Goal: Task Accomplishment & Management: Manage account settings

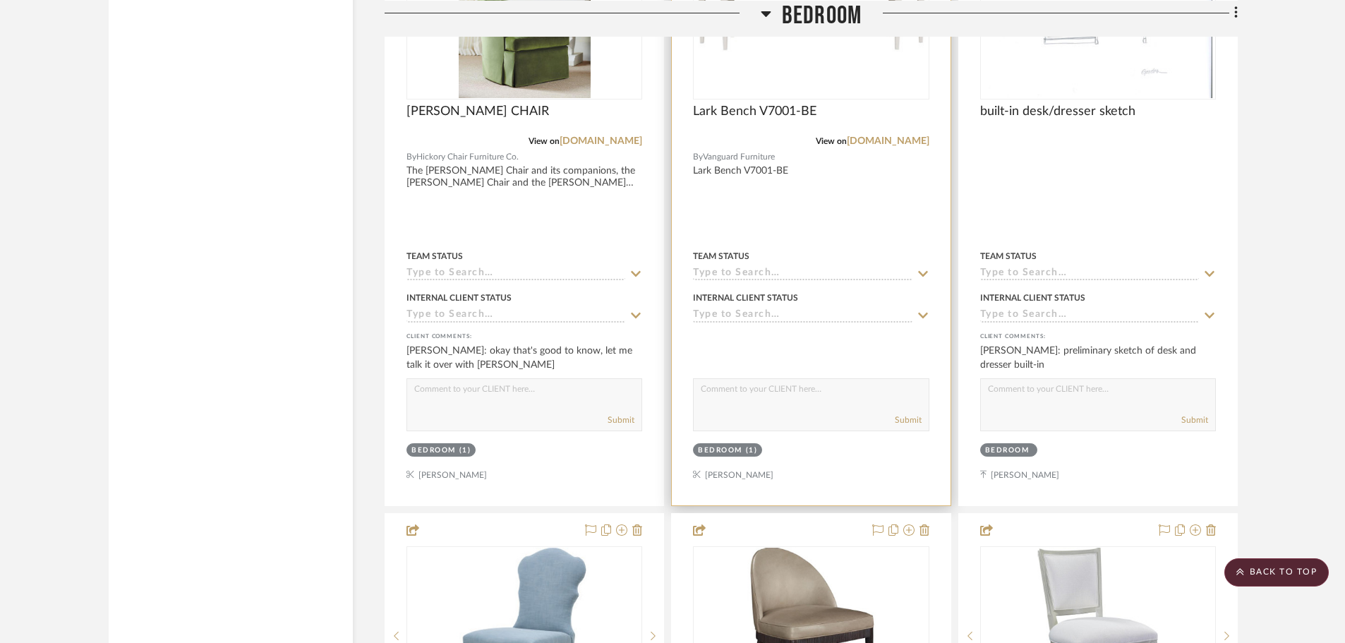
scroll to position [4941, 0]
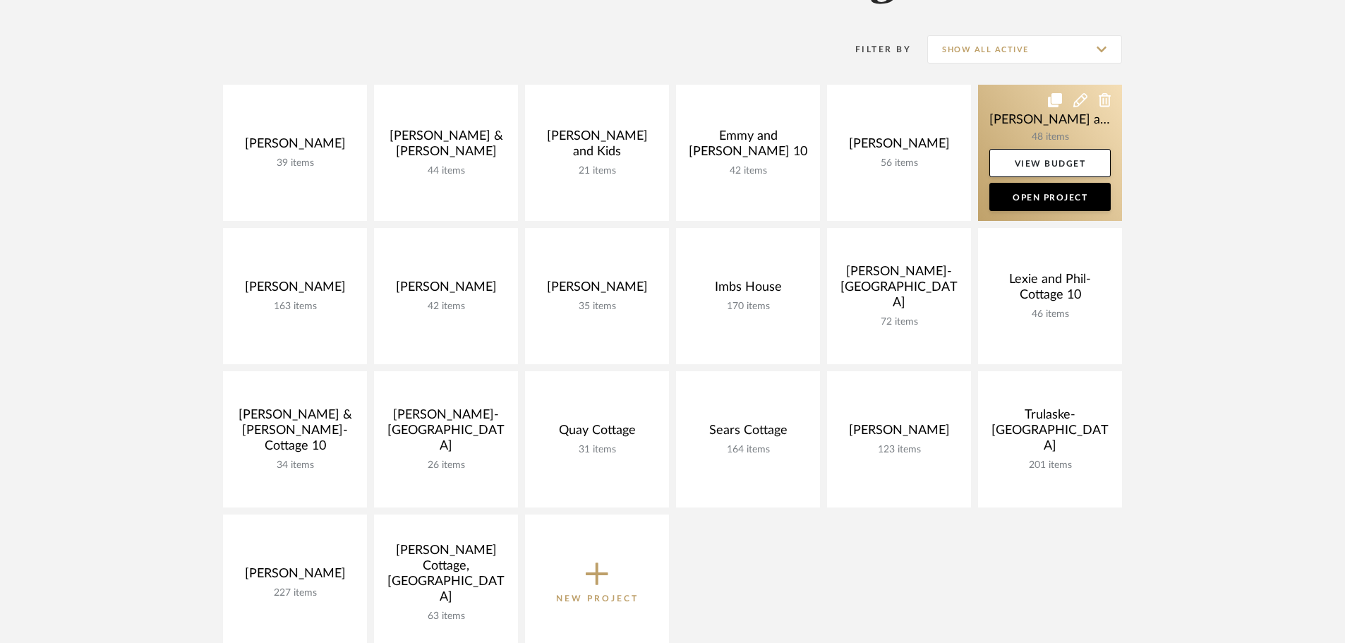
scroll to position [282, 0]
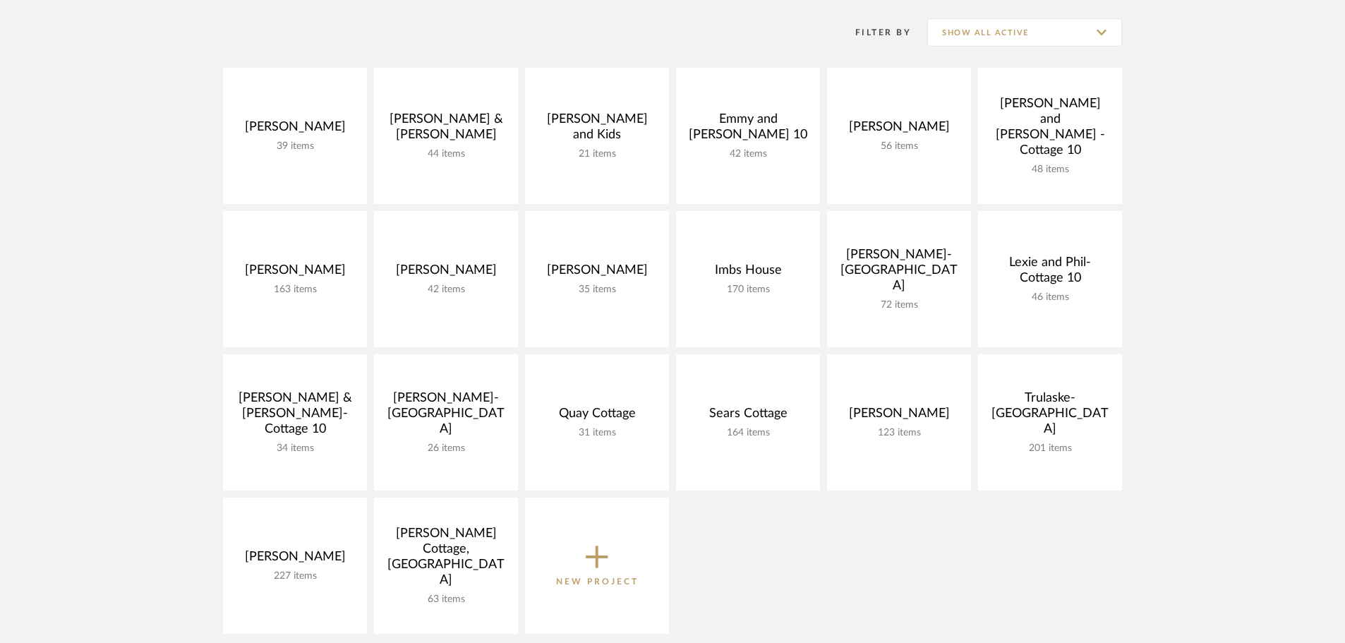
click at [596, 555] on icon at bounding box center [597, 557] width 23 height 30
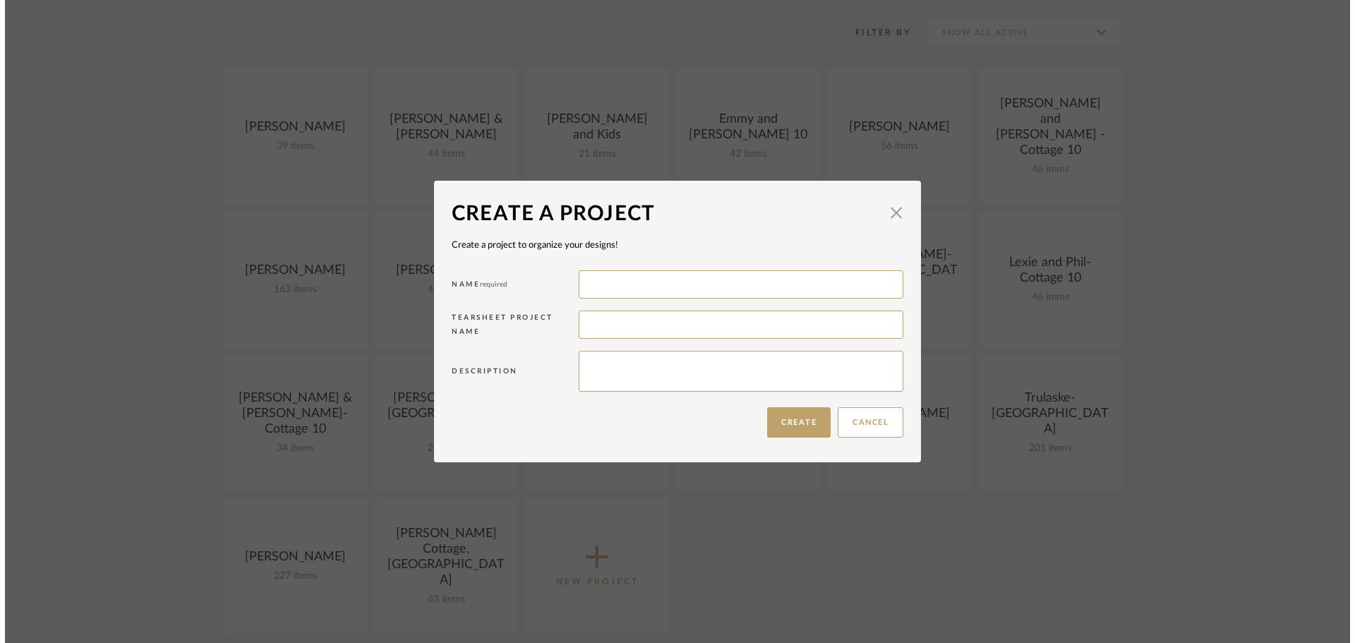
scroll to position [0, 0]
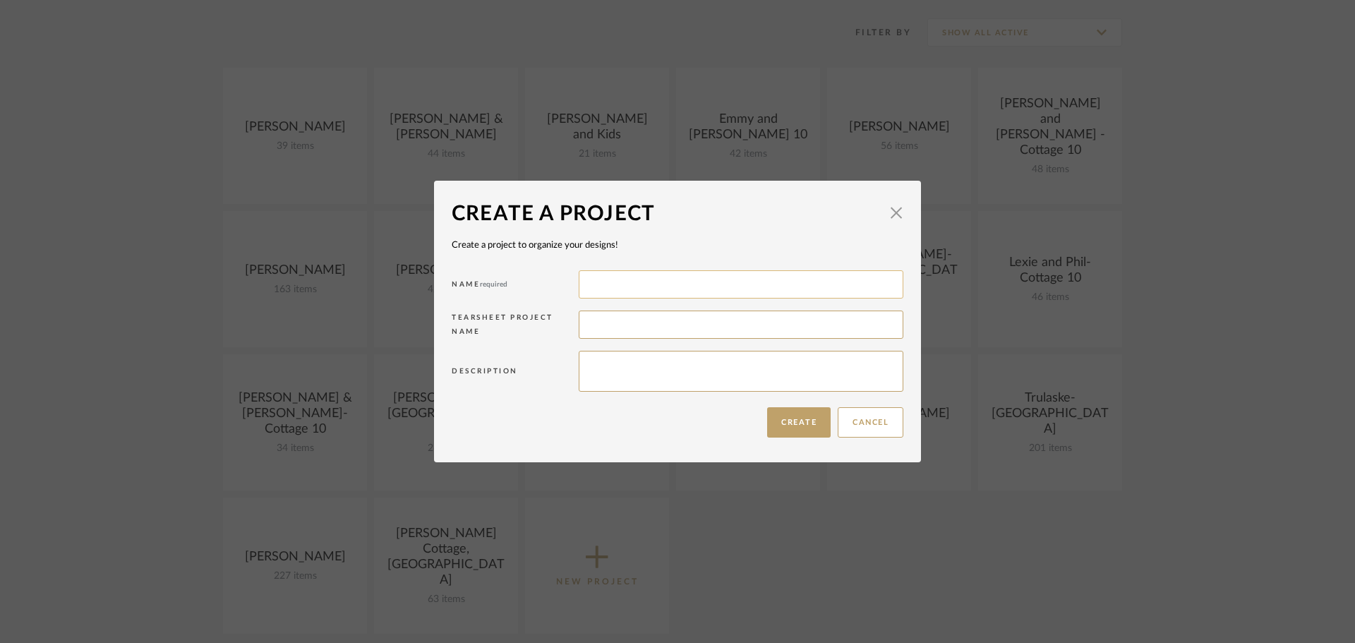
click at [624, 287] on input at bounding box center [741, 284] width 325 height 28
type input "[PERSON_NAME]"
click at [809, 425] on button "Create" at bounding box center [799, 422] width 64 height 30
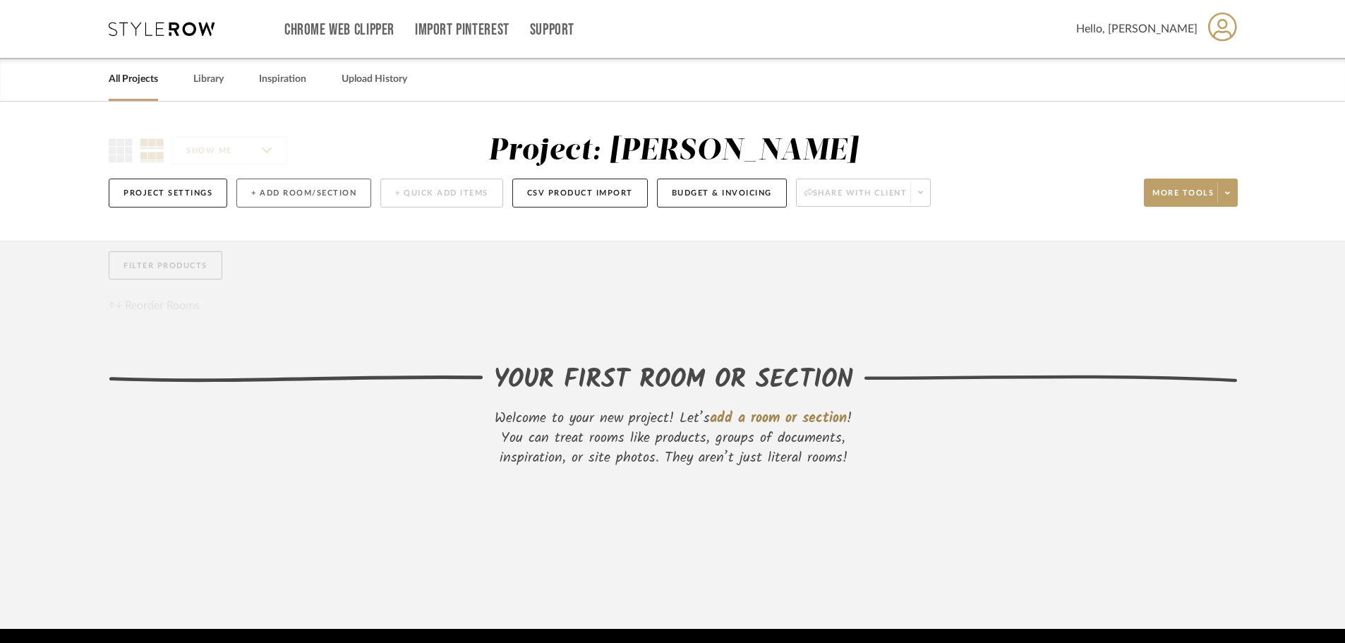
click at [258, 191] on button "+ Add Room/Section" at bounding box center [303, 193] width 135 height 29
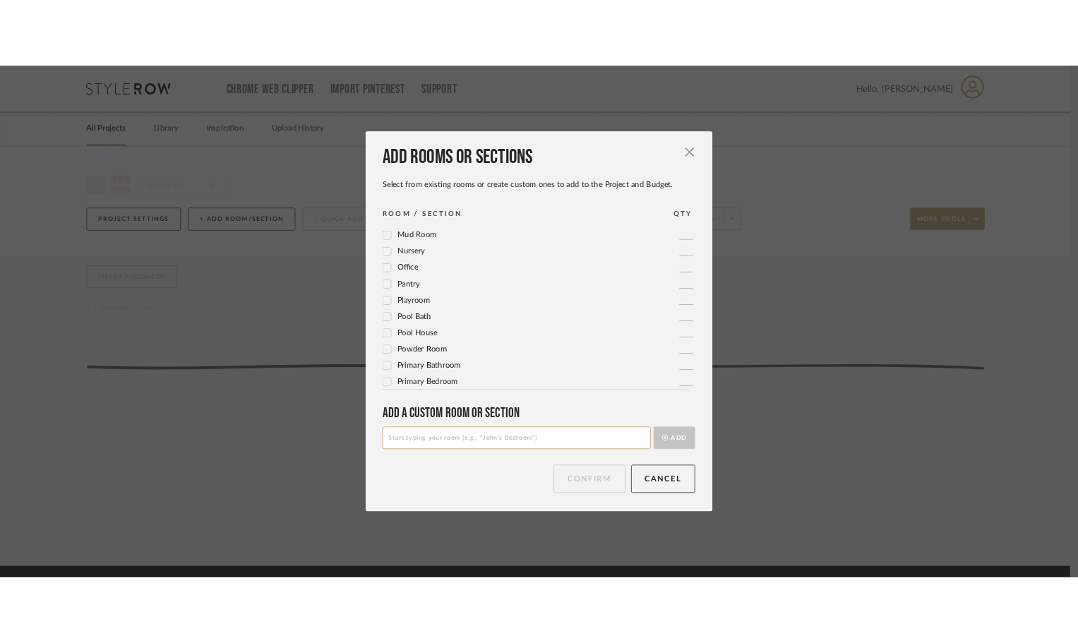
scroll to position [471, 0]
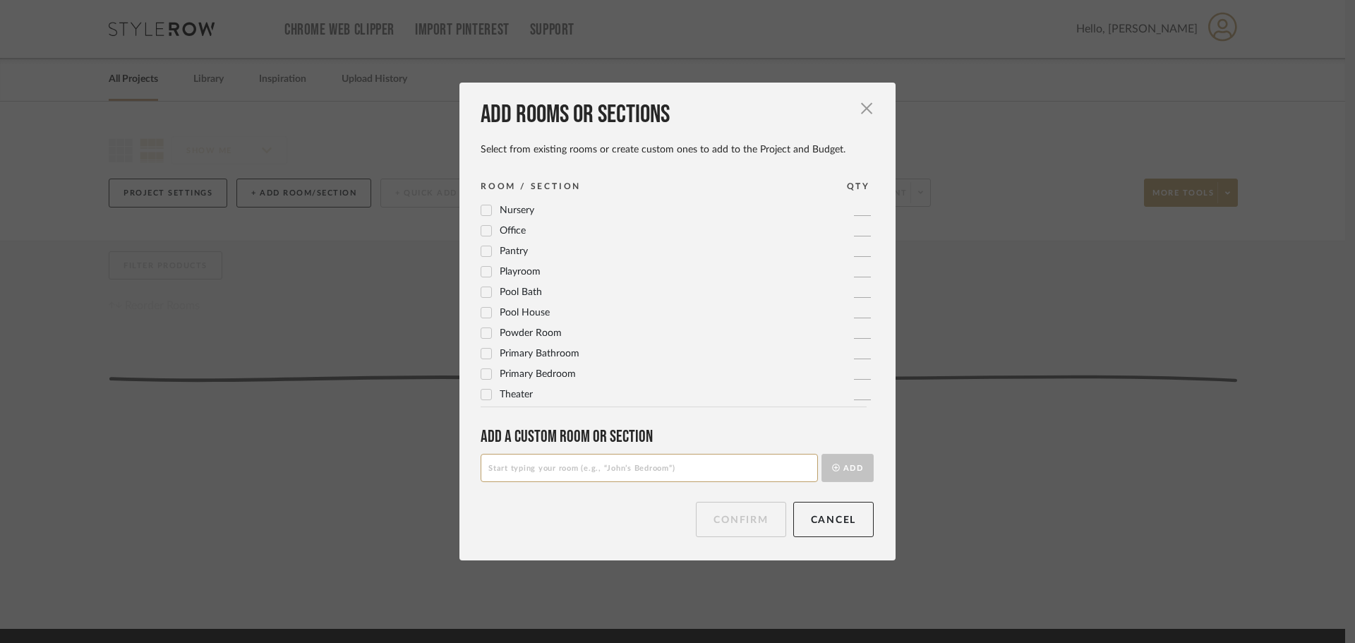
click at [484, 373] on icon at bounding box center [486, 374] width 9 height 7
click at [733, 519] on button "Confirm" at bounding box center [741, 519] width 90 height 35
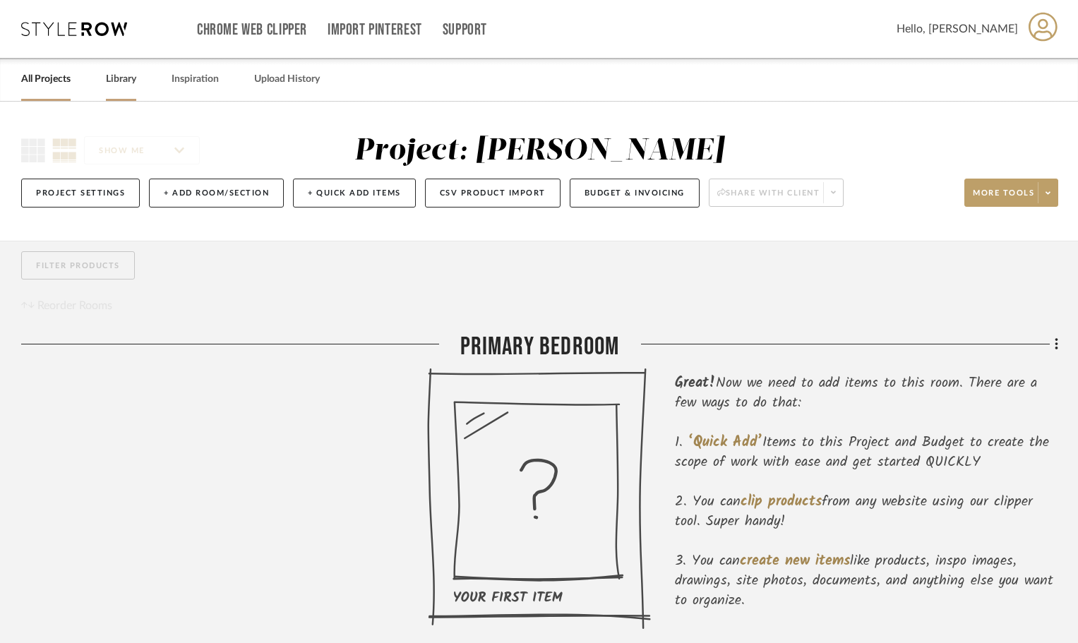
click at [133, 82] on link "Library" at bounding box center [121, 79] width 30 height 19
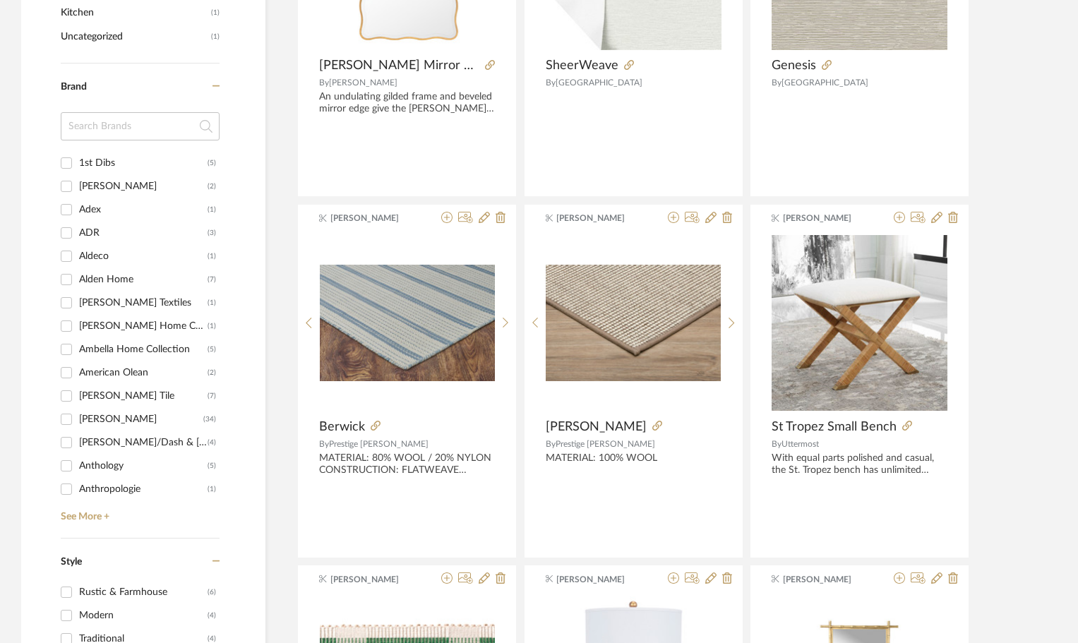
scroll to position [1200, 0]
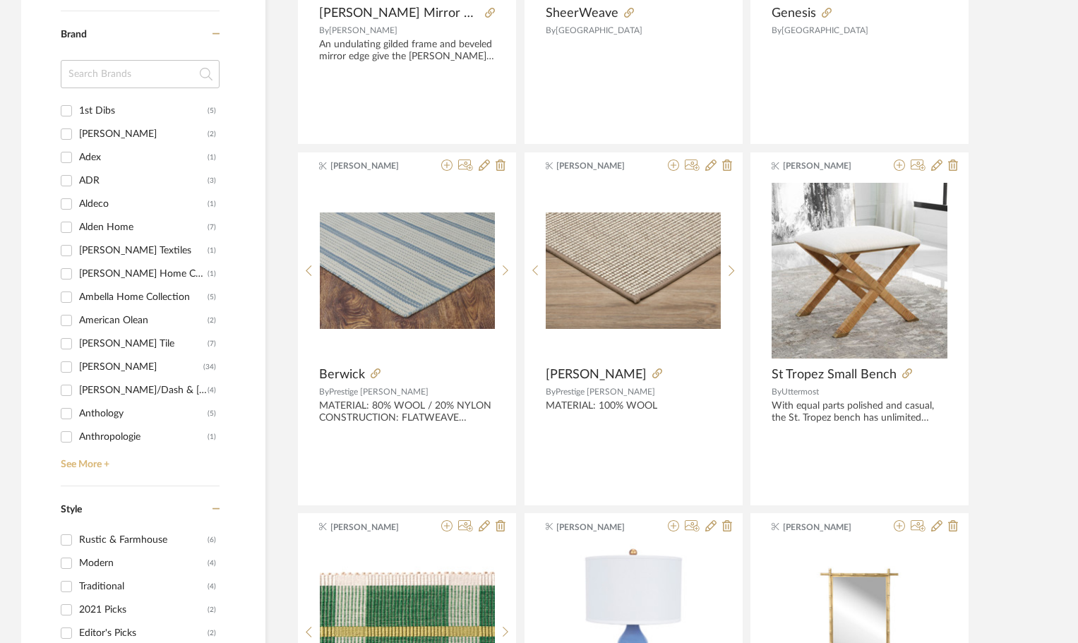
click at [88, 464] on link "See More +" at bounding box center [138, 459] width 162 height 23
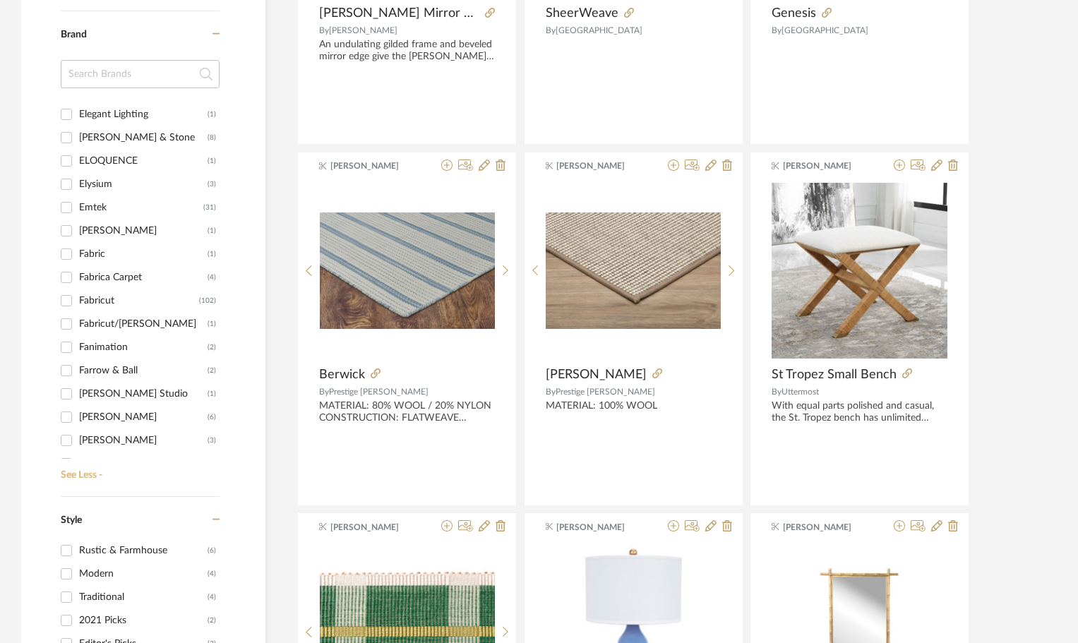
scroll to position [2047, 0]
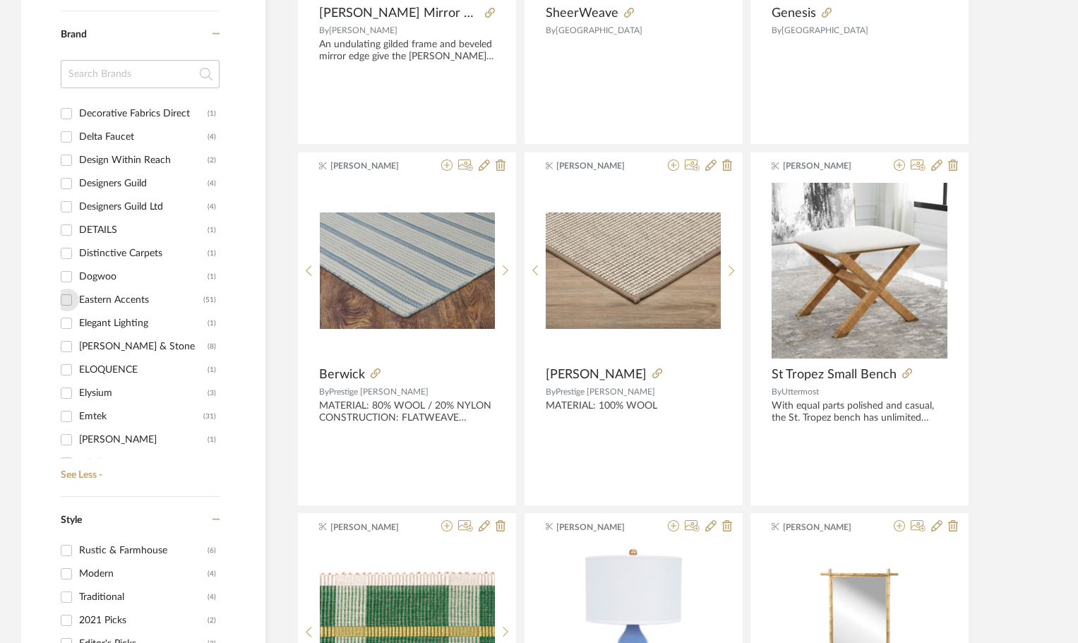
click at [70, 301] on input "Eastern Accents (51)" at bounding box center [66, 300] width 23 height 23
checkbox input "true"
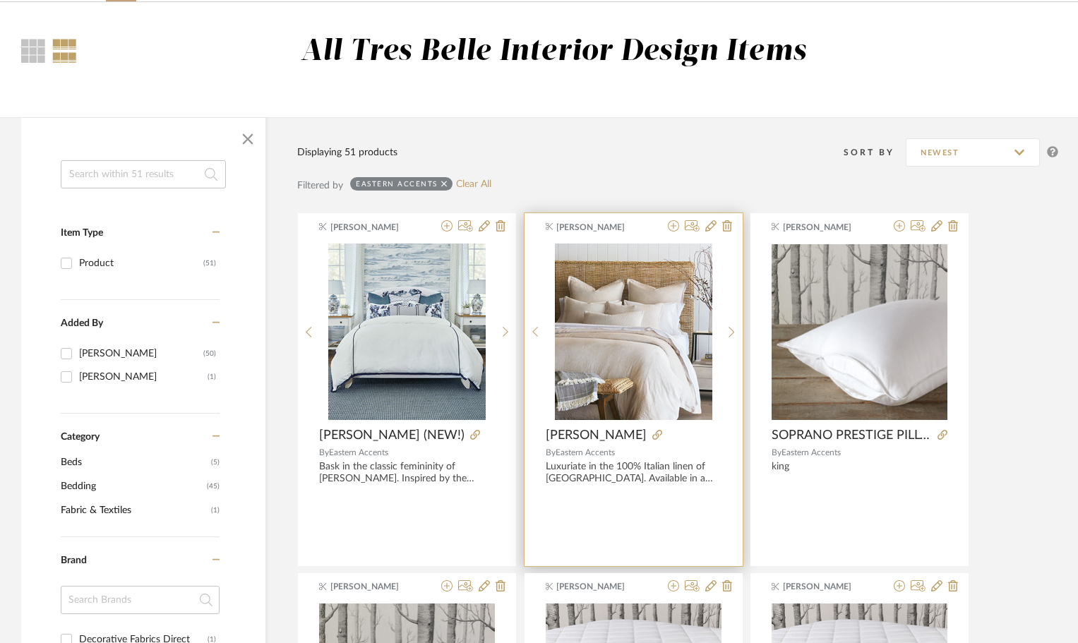
scroll to position [95, 0]
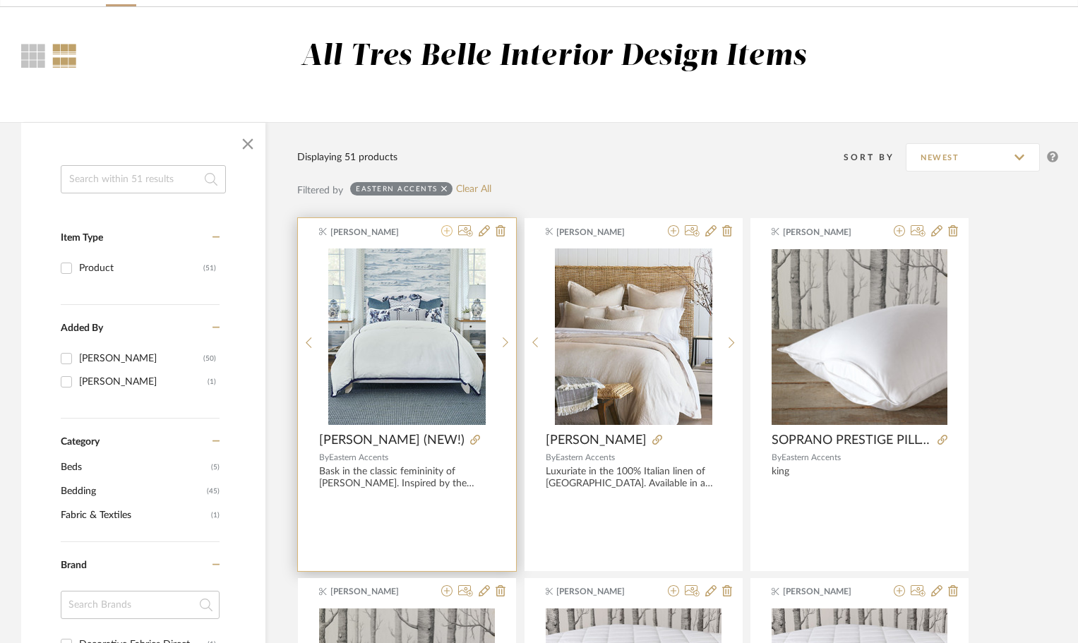
click at [448, 229] on icon at bounding box center [446, 230] width 11 height 11
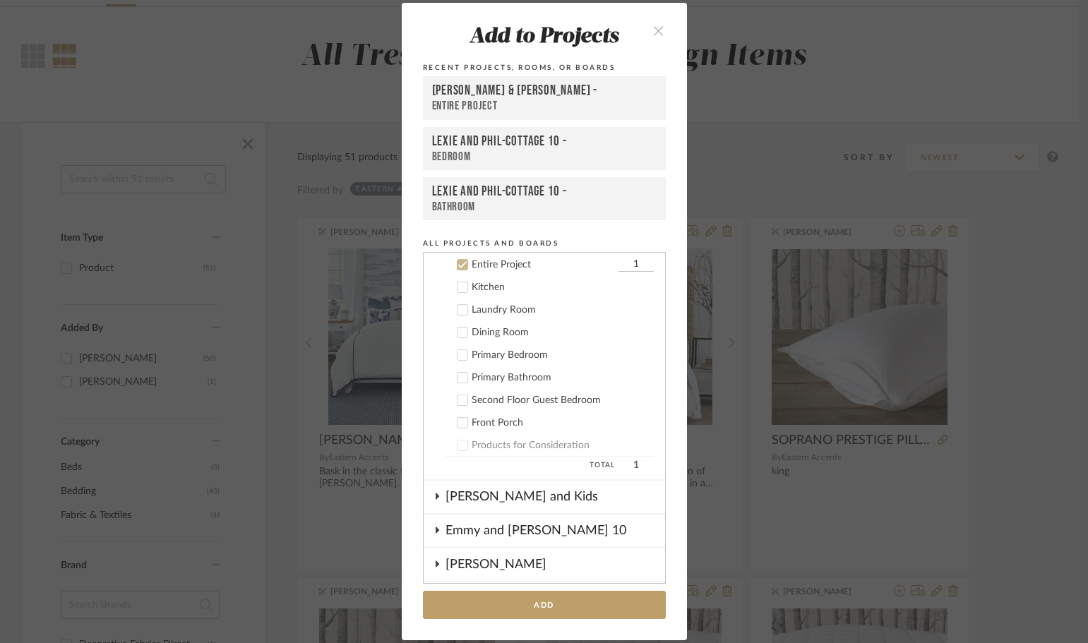
scroll to position [20, 0]
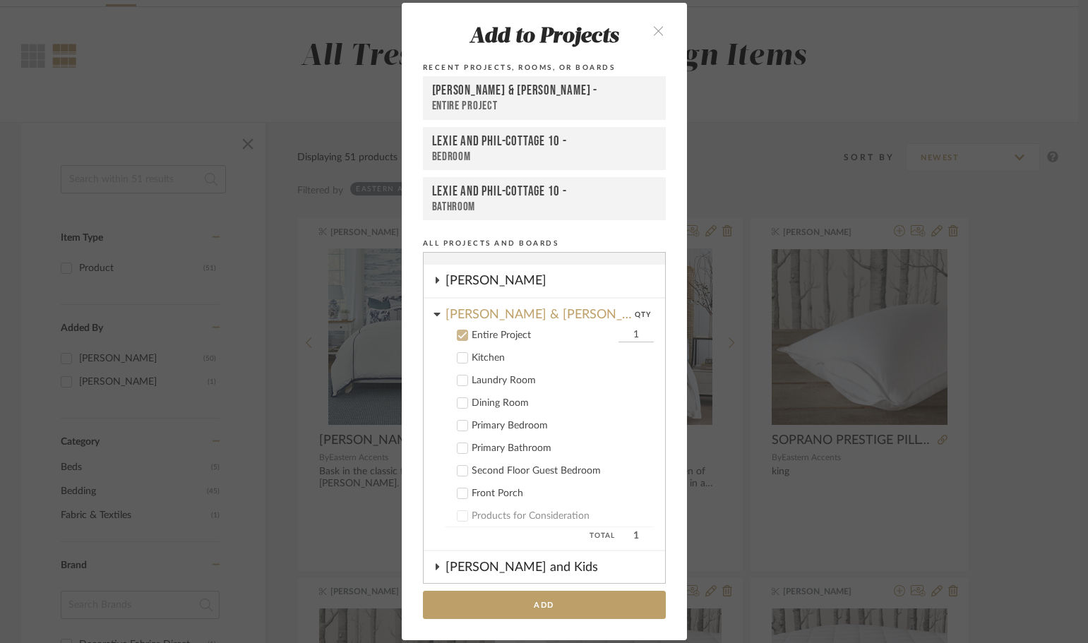
click at [457, 334] on icon at bounding box center [462, 335] width 10 height 10
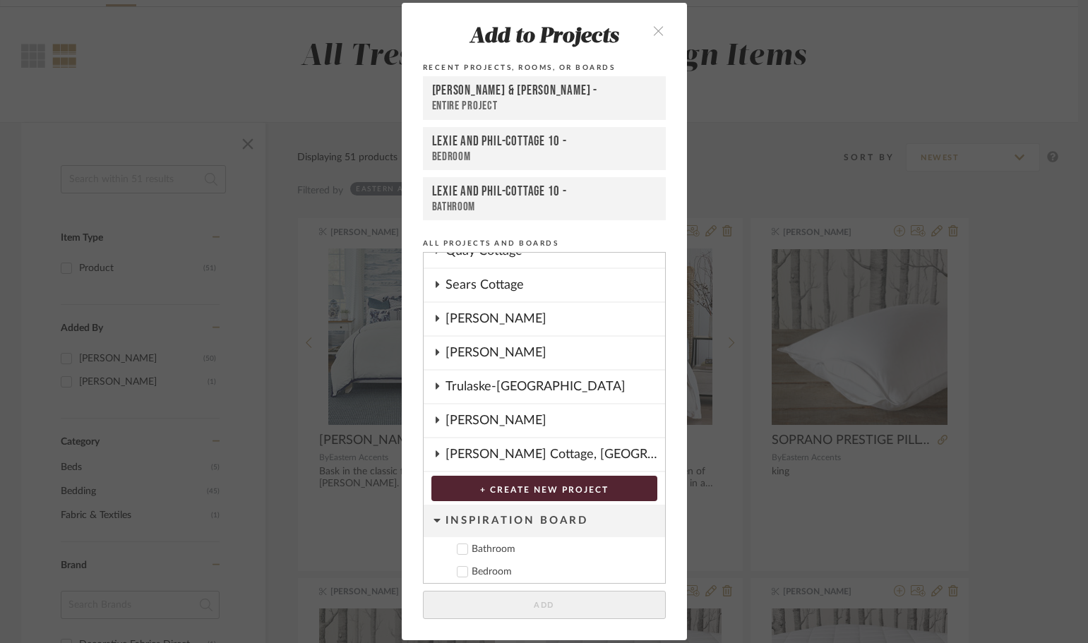
scroll to position [726, 0]
click at [463, 316] on div "[PERSON_NAME]" at bounding box center [555, 318] width 220 height 32
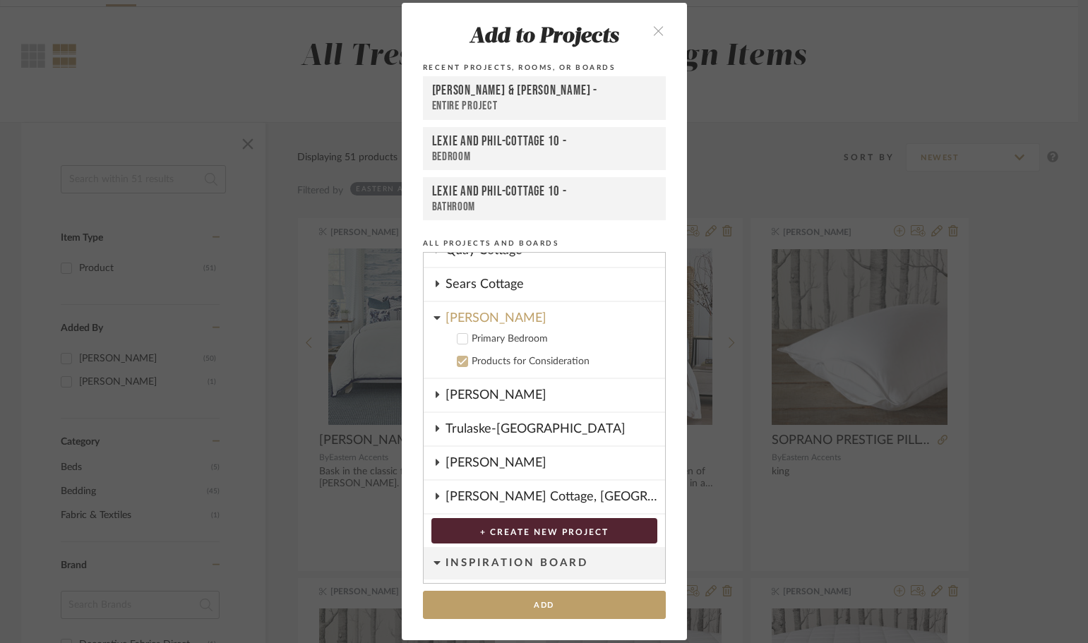
click at [457, 336] on icon at bounding box center [462, 339] width 10 height 10
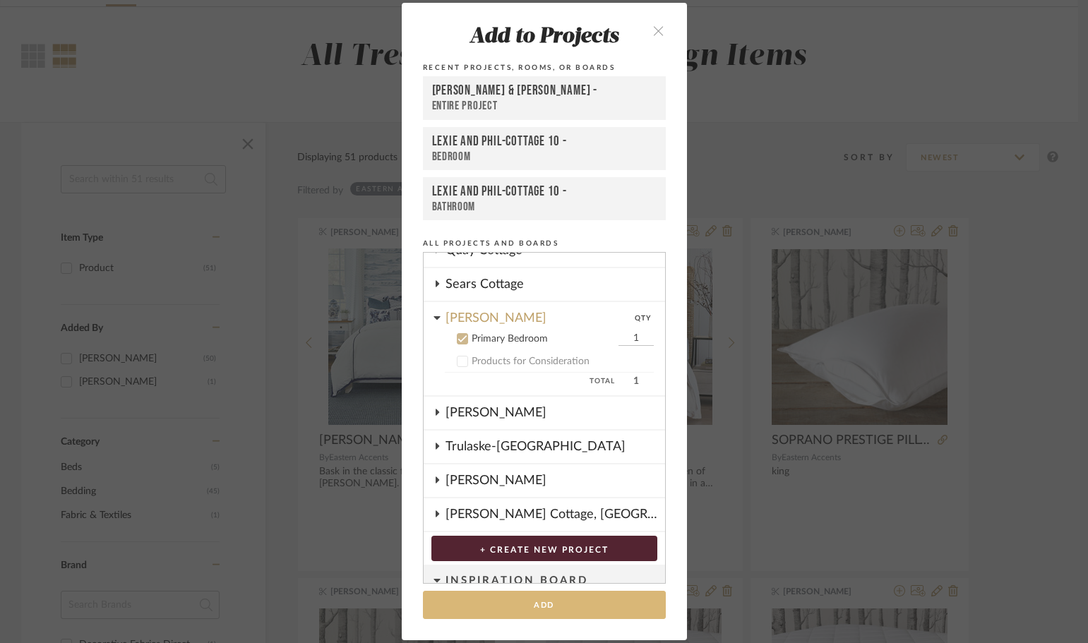
click at [566, 597] on button "Add" at bounding box center [544, 605] width 243 height 29
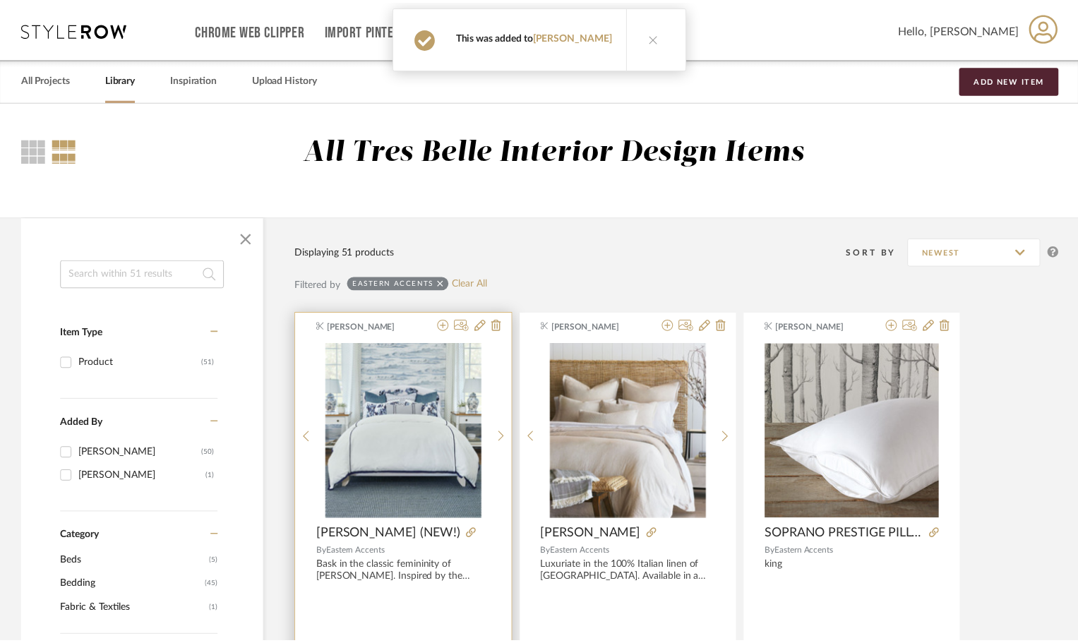
scroll to position [95, 0]
